Goal: Task Accomplishment & Management: Manage account settings

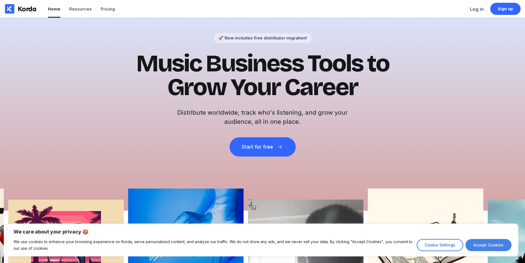
click at [488, 249] on button "Accept Cookies" at bounding box center [489, 245] width 46 height 12
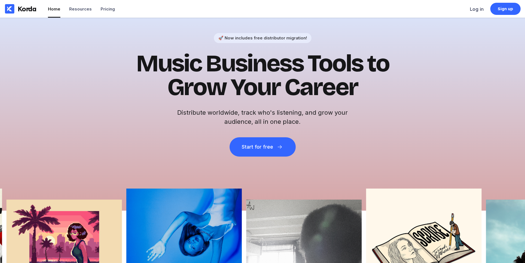
checkbox input "true"
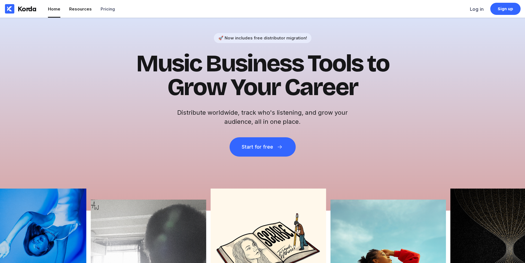
click at [87, 14] on li "Resources" at bounding box center [80, 9] width 23 height 18
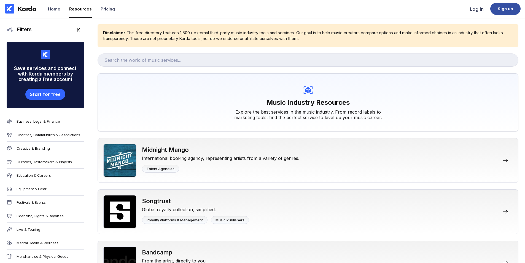
click at [508, 13] on div "Sign up" at bounding box center [505, 9] width 30 height 12
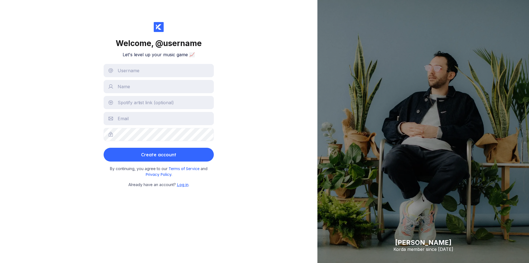
click at [181, 184] on span "Log in" at bounding box center [183, 184] width 12 height 5
